Goal: Task Accomplishment & Management: Manage account settings

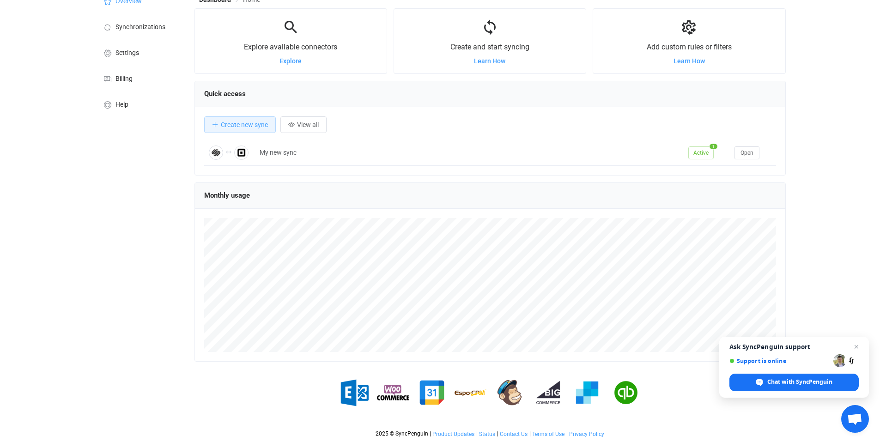
scroll to position [55, 0]
click at [289, 152] on div "My new sync" at bounding box center [469, 152] width 429 height 11
click at [740, 151] on span "Open" at bounding box center [746, 153] width 13 height 6
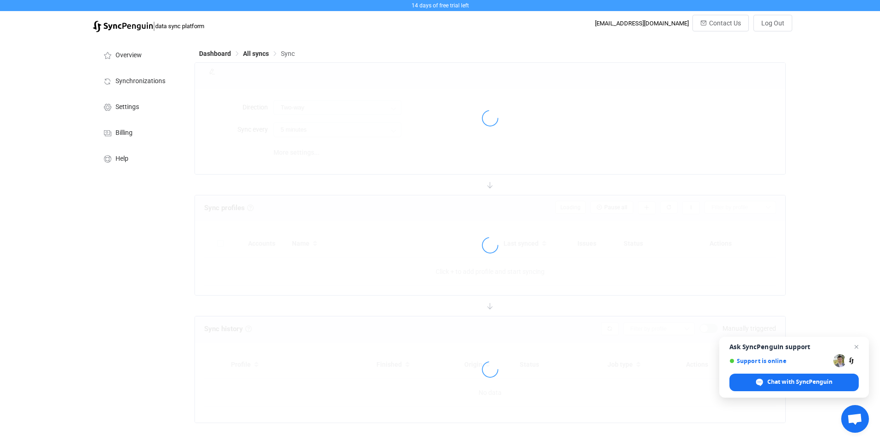
type input "12 hours"
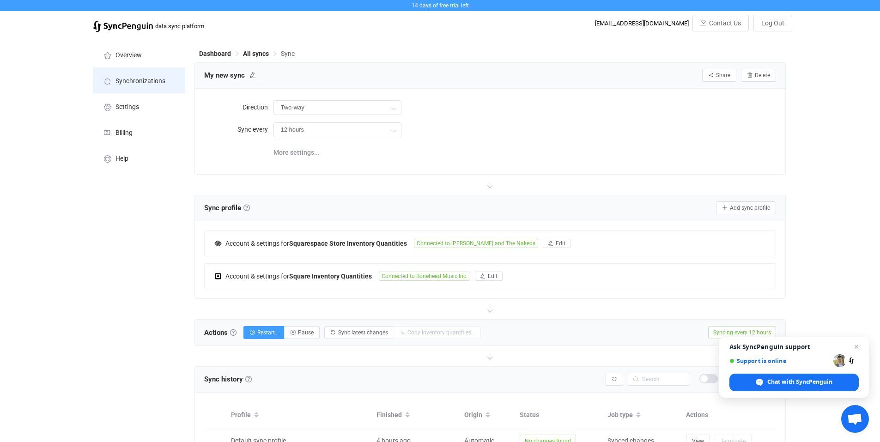
click at [140, 76] on li "Synchronizations" at bounding box center [139, 80] width 92 height 26
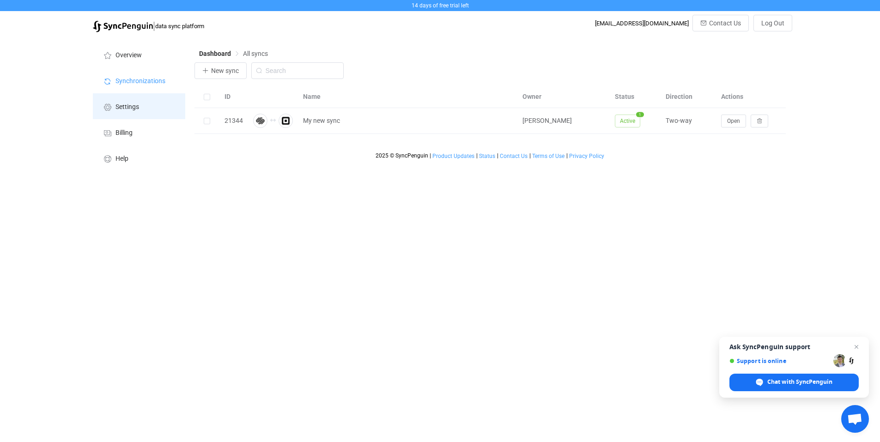
click at [132, 105] on span "Settings" at bounding box center [127, 106] width 24 height 7
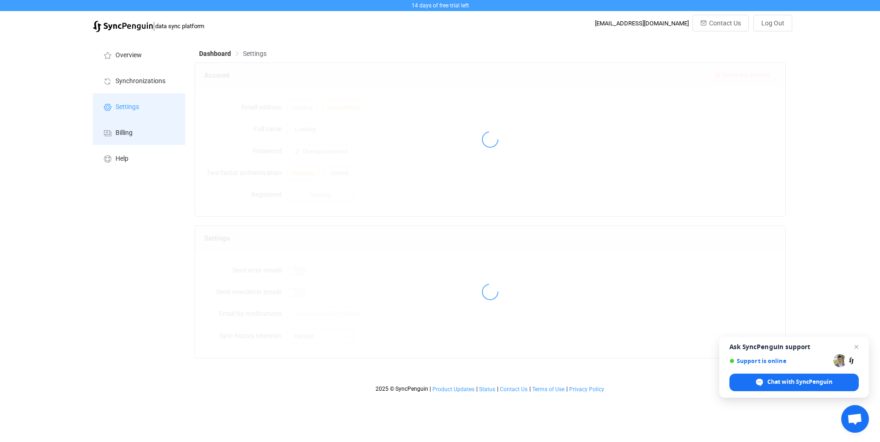
type input "Josh Kane"
